Goal: Information Seeking & Learning: Learn about a topic

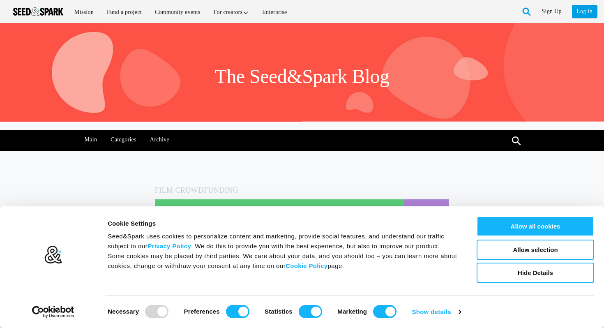
select select
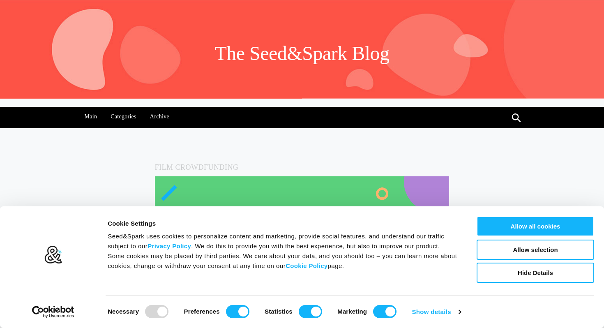
scroll to position [28, 0]
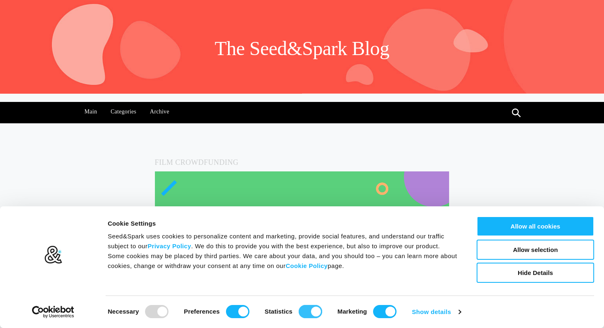
click at [0, 0] on input "Statistics" at bounding box center [0, 0] width 0 height 0
checkbox input "false"
click at [0, 0] on input "Marketing" at bounding box center [0, 0] width 0 height 0
checkbox input "false"
click at [0, 0] on input "Preferences" at bounding box center [0, 0] width 0 height 0
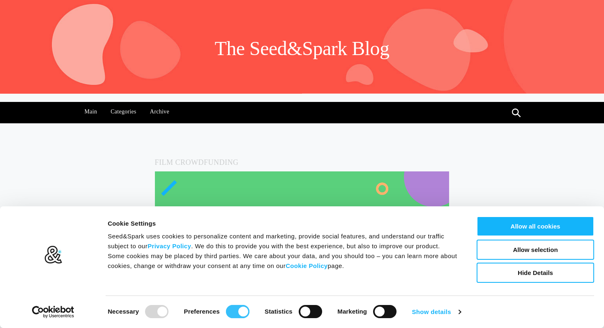
checkbox input "false"
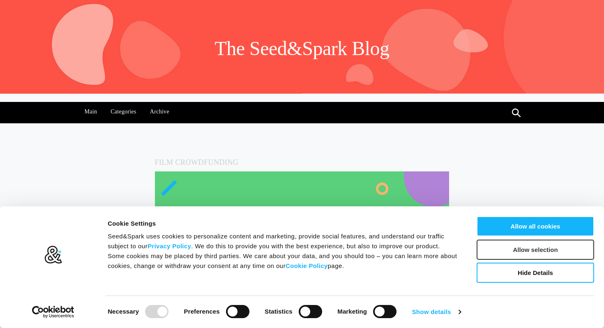
click at [520, 252] on button "Allow selection" at bounding box center [536, 250] width 118 height 20
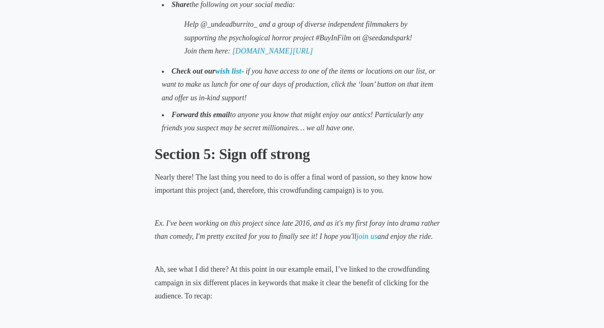
scroll to position [1791, 0]
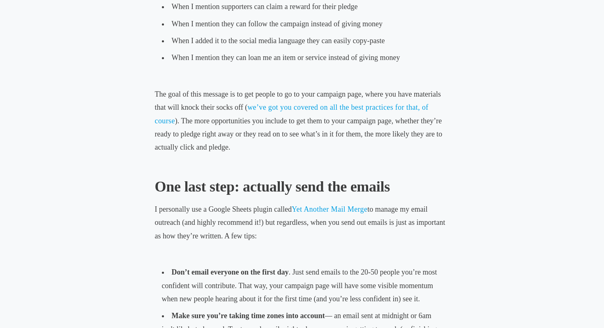
scroll to position [2148, 0]
